Goal: Information Seeking & Learning: Learn about a topic

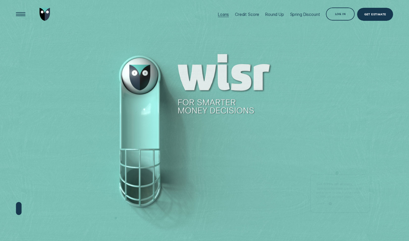
click at [227, 13] on div "Loans" at bounding box center [223, 14] width 11 height 5
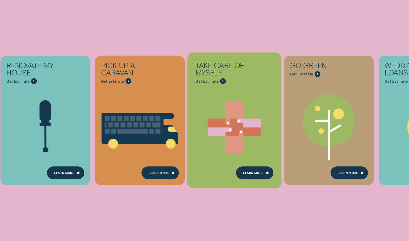
scroll to position [96, 0]
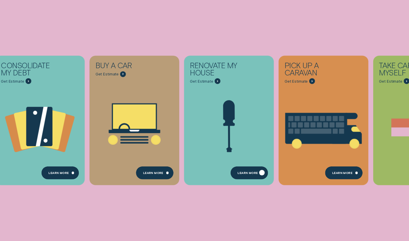
click at [250, 173] on div "Learn more" at bounding box center [248, 173] width 20 height 3
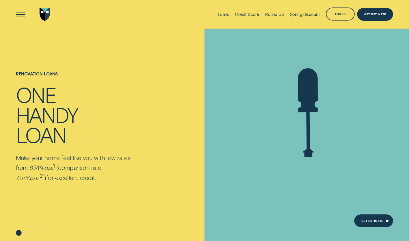
scroll to position [96, 0]
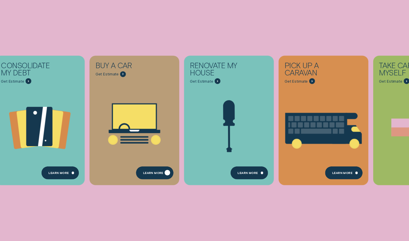
click at [148, 169] on div "Learn More" at bounding box center [155, 172] width 38 height 13
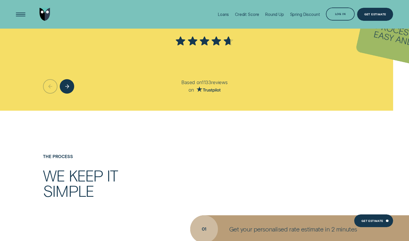
scroll to position [1202, 0]
